Goal: Find specific page/section: Find specific page/section

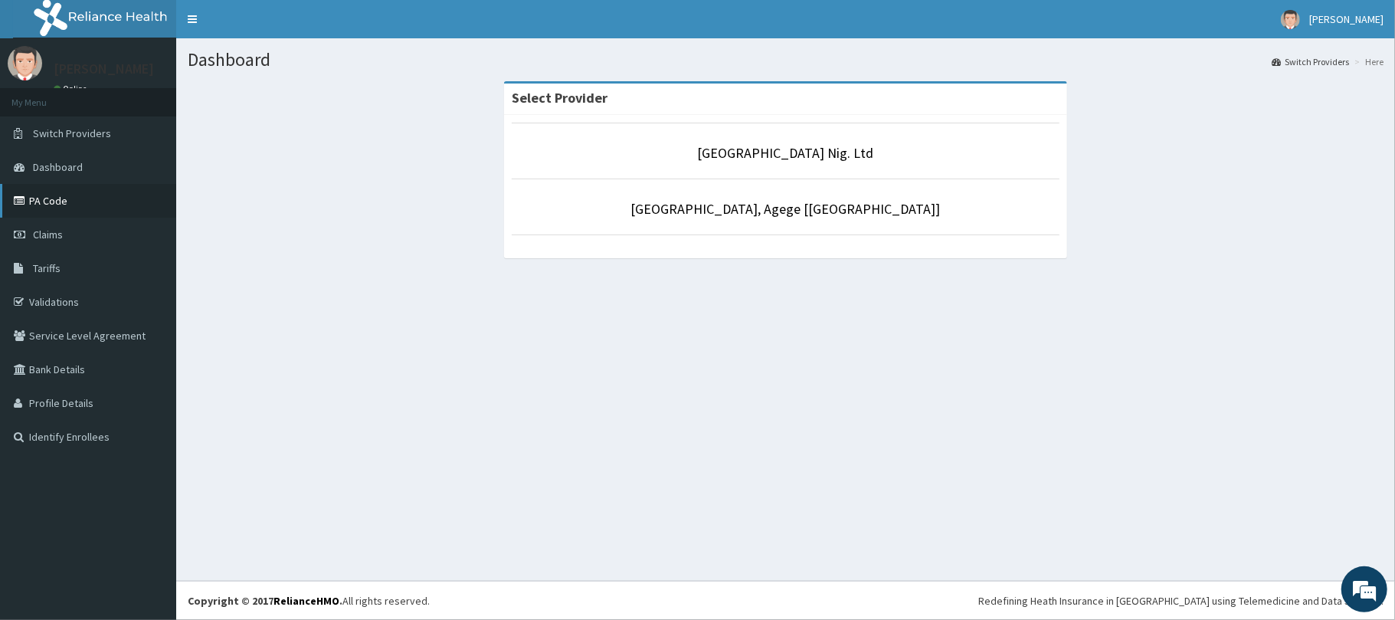
click at [104, 207] on link "PA Code" at bounding box center [88, 201] width 176 height 34
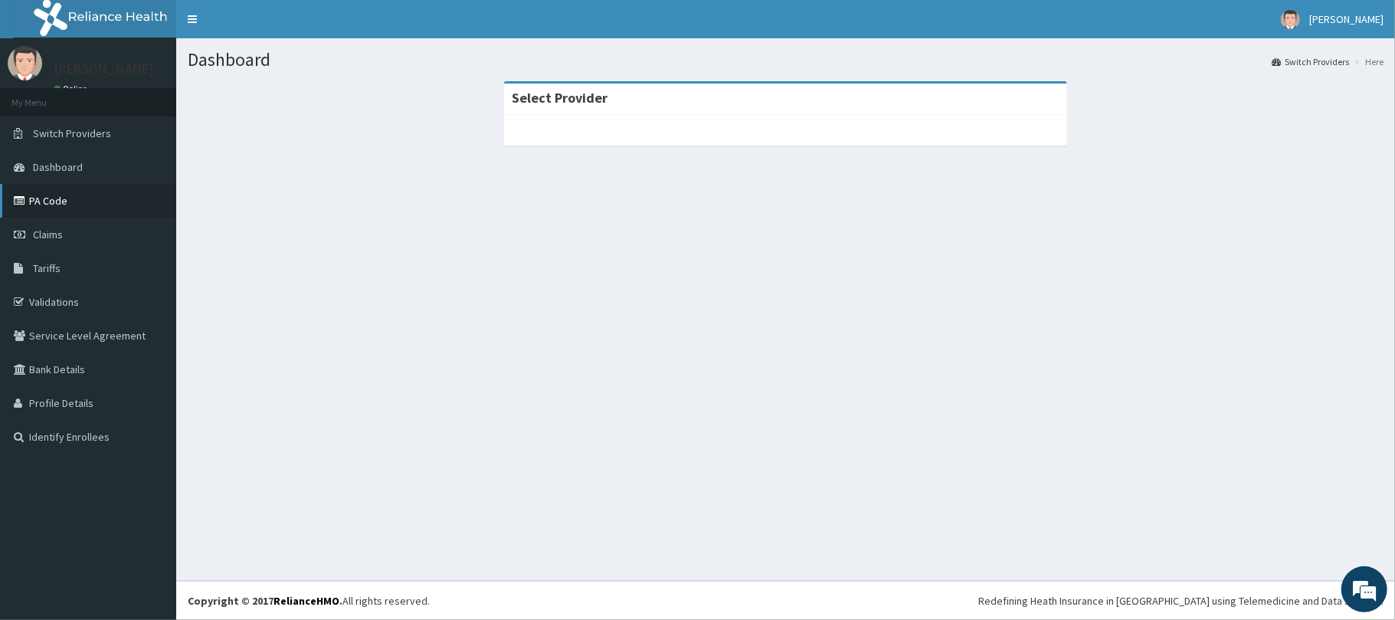
click at [106, 191] on link "PA Code" at bounding box center [88, 201] width 176 height 34
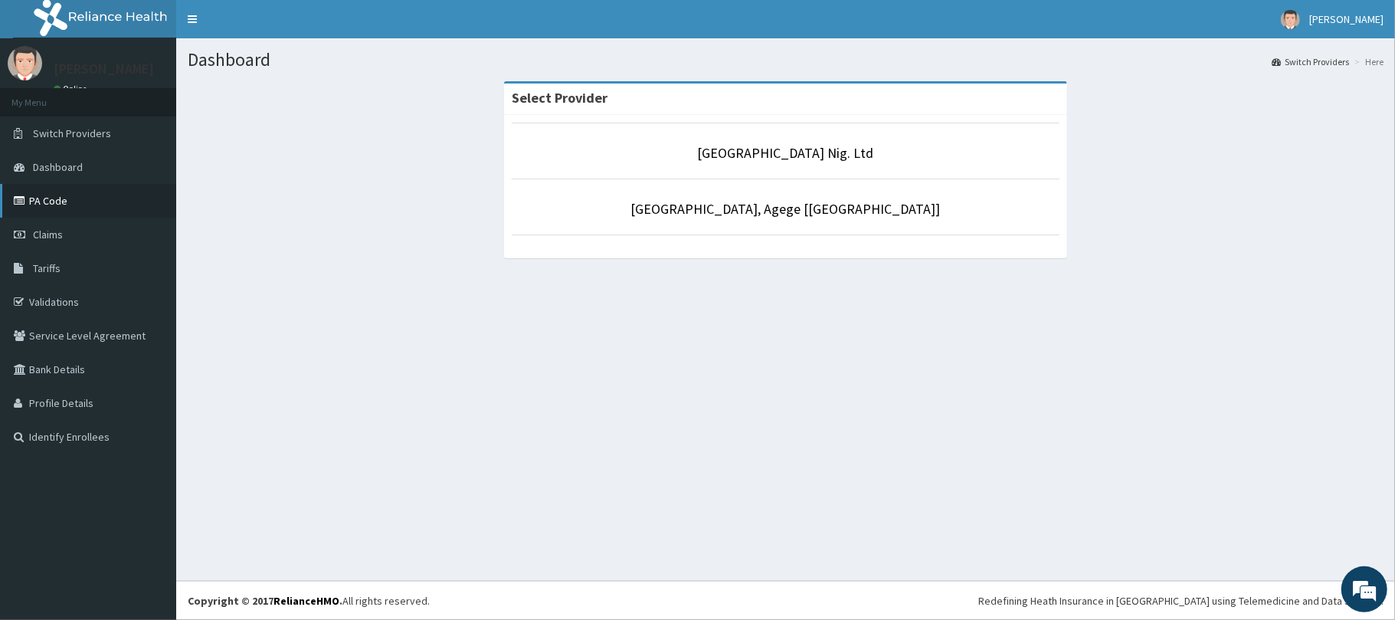
click at [107, 204] on link "PA Code" at bounding box center [88, 201] width 176 height 34
